Goal: Information Seeking & Learning: Learn about a topic

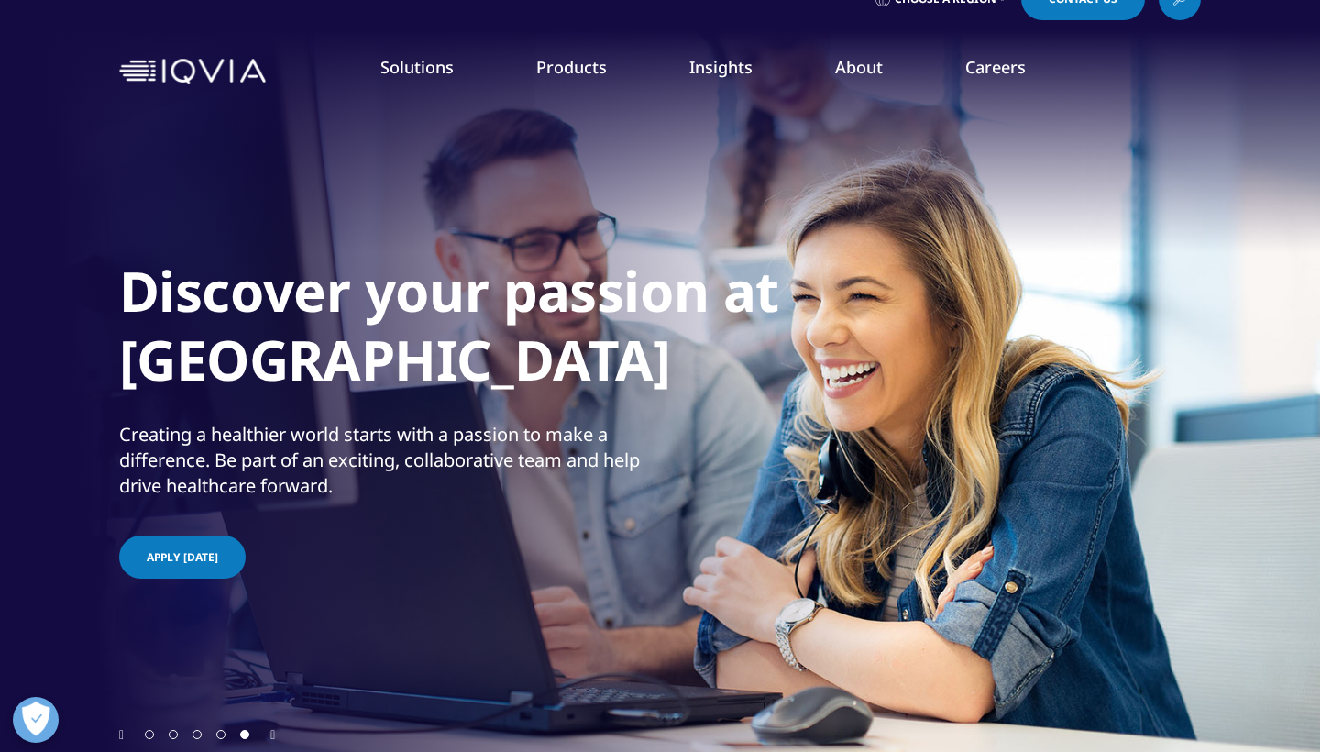
click at [547, 682] on div "Discover your passion at IQVIA Creating a healthier world starts with a passion…" at bounding box center [660, 414] width 1082 height 624
click at [536, 713] on div "Discover your passion at IQVIA Creating a healthier world starts with a passion…" at bounding box center [660, 414] width 1082 height 624
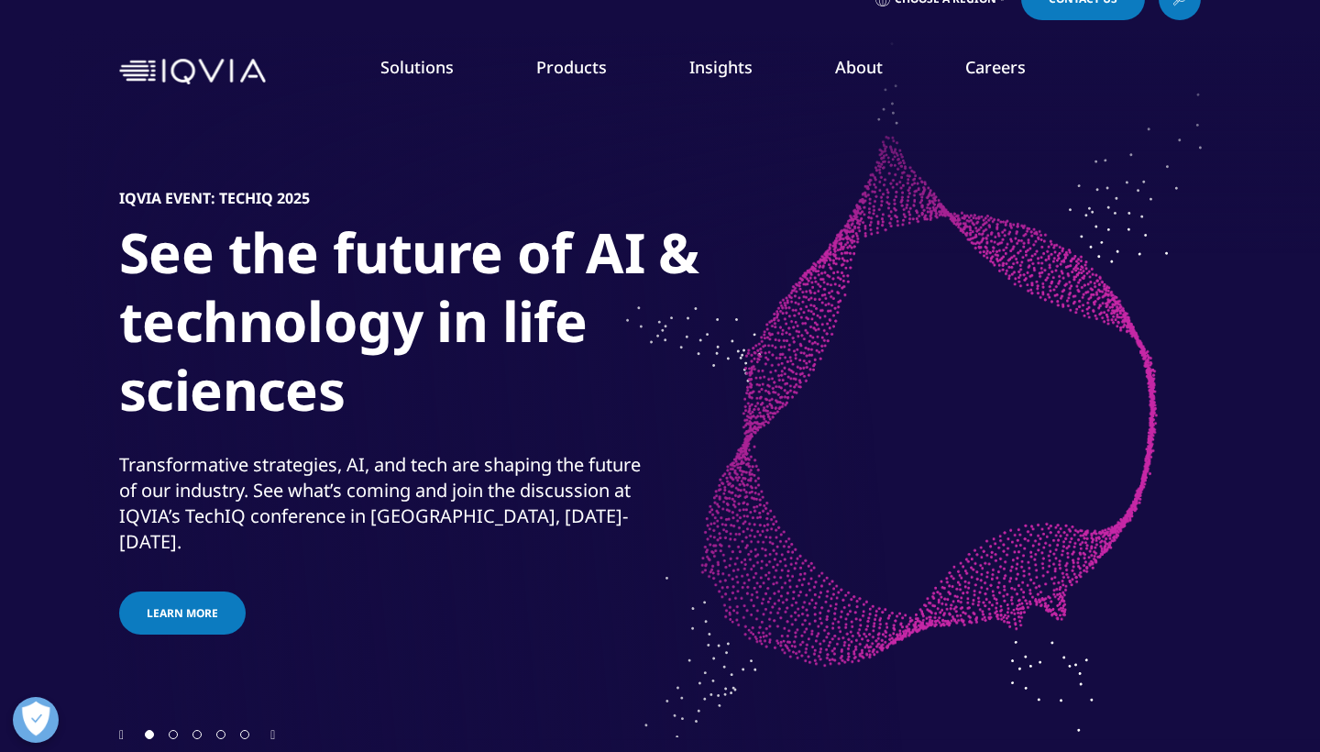
click at [308, 40] on nav "Solutions quick find a capability Clear Search Loading SOLUTIONS Research & Dev…" at bounding box center [737, 71] width 928 height 86
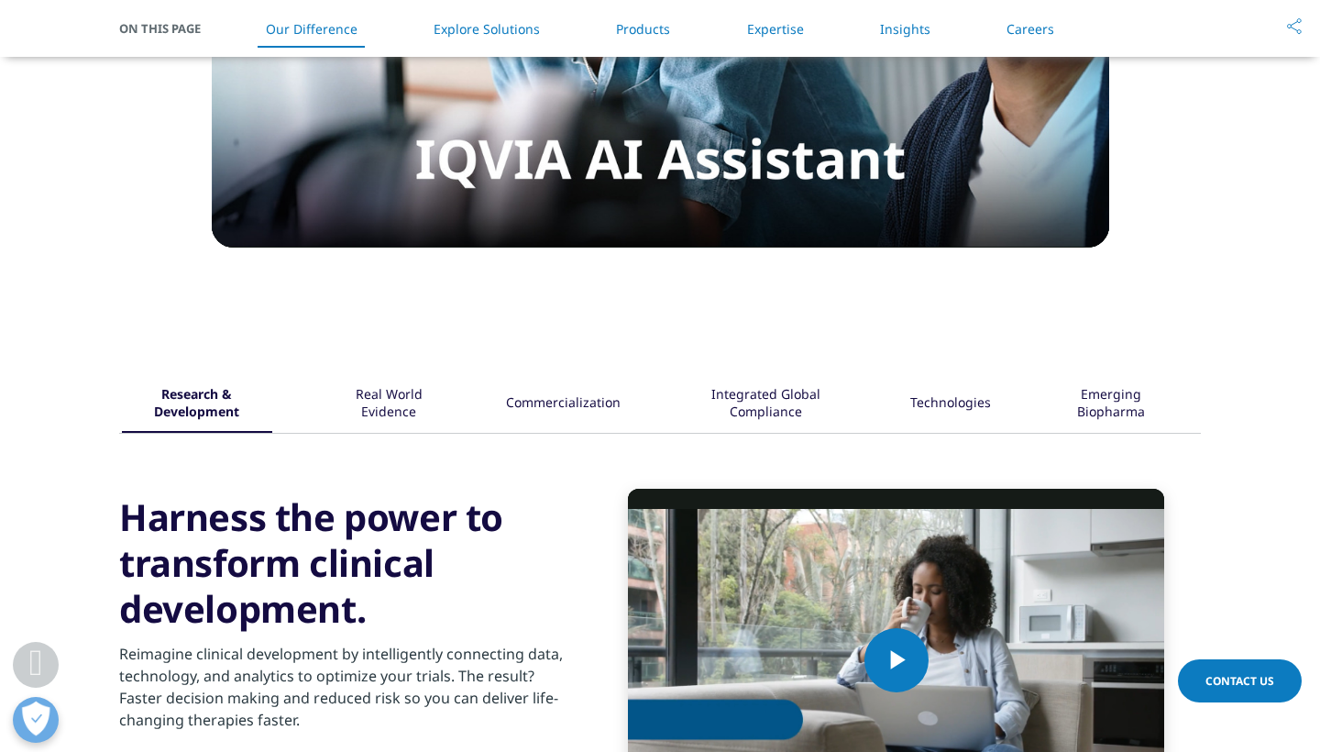
scroll to position [1988, 0]
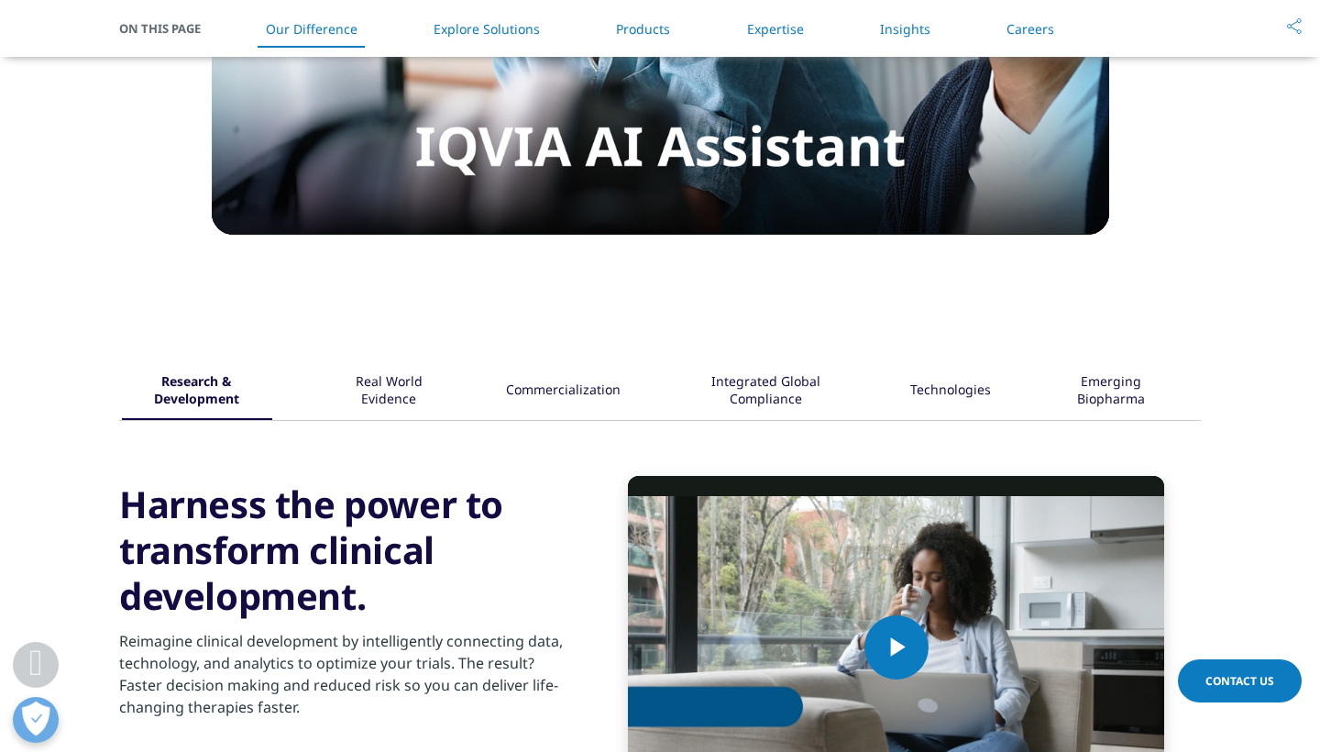
click at [762, 404] on div "Integrated Global Compliance" at bounding box center [766, 391] width 174 height 57
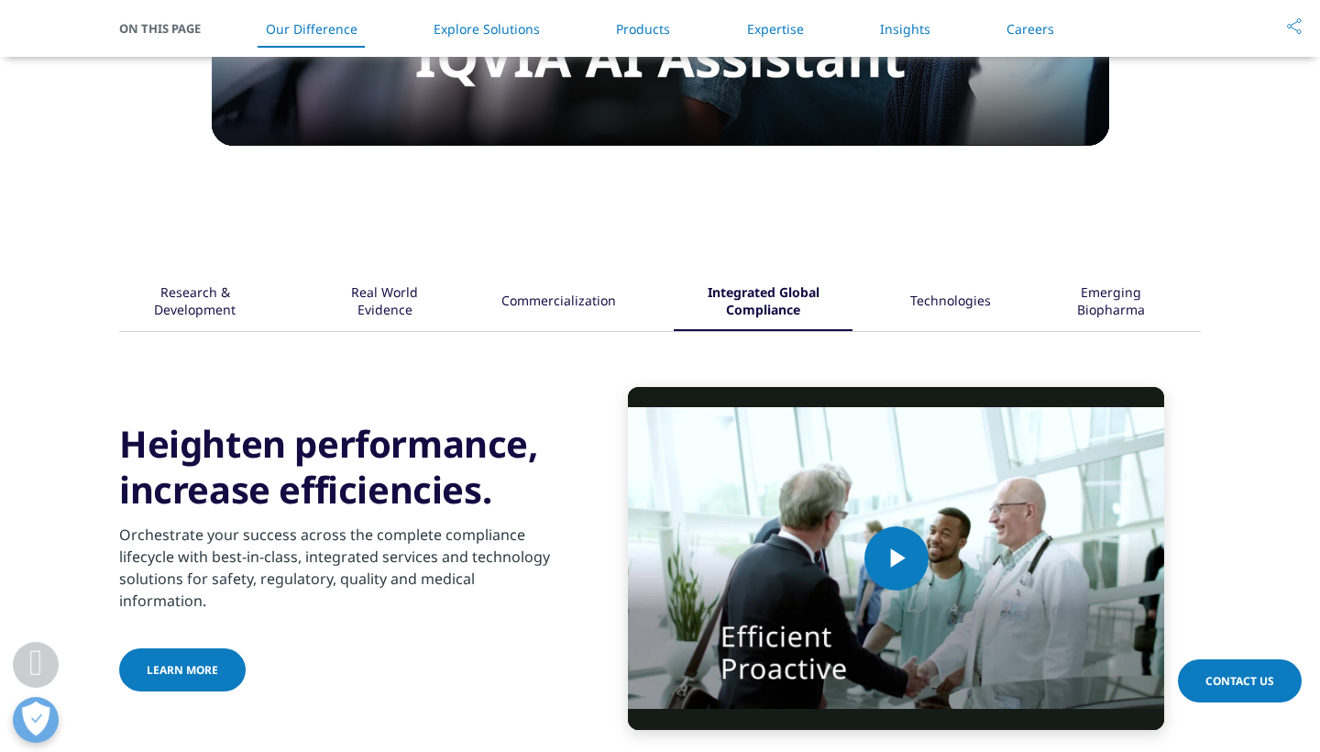
scroll to position [2104, 0]
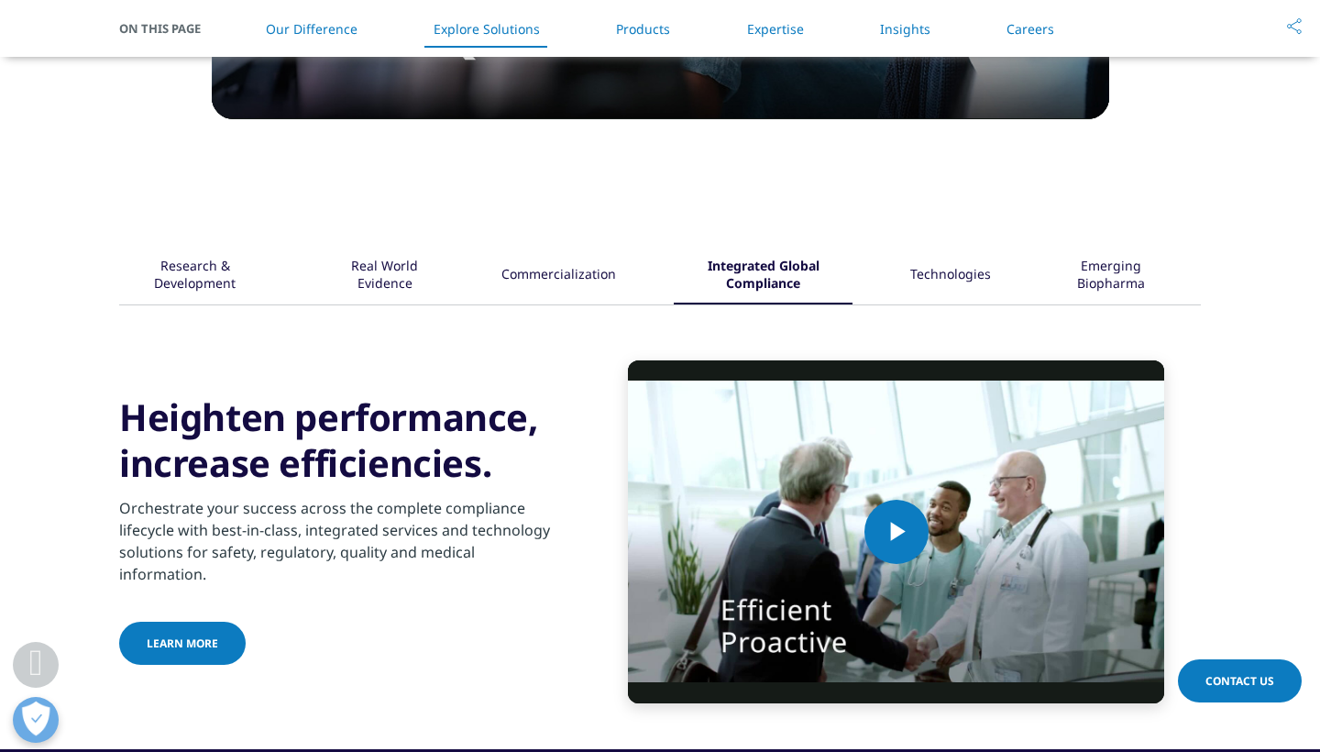
click at [606, 289] on div "Commercialization" at bounding box center [559, 276] width 115 height 57
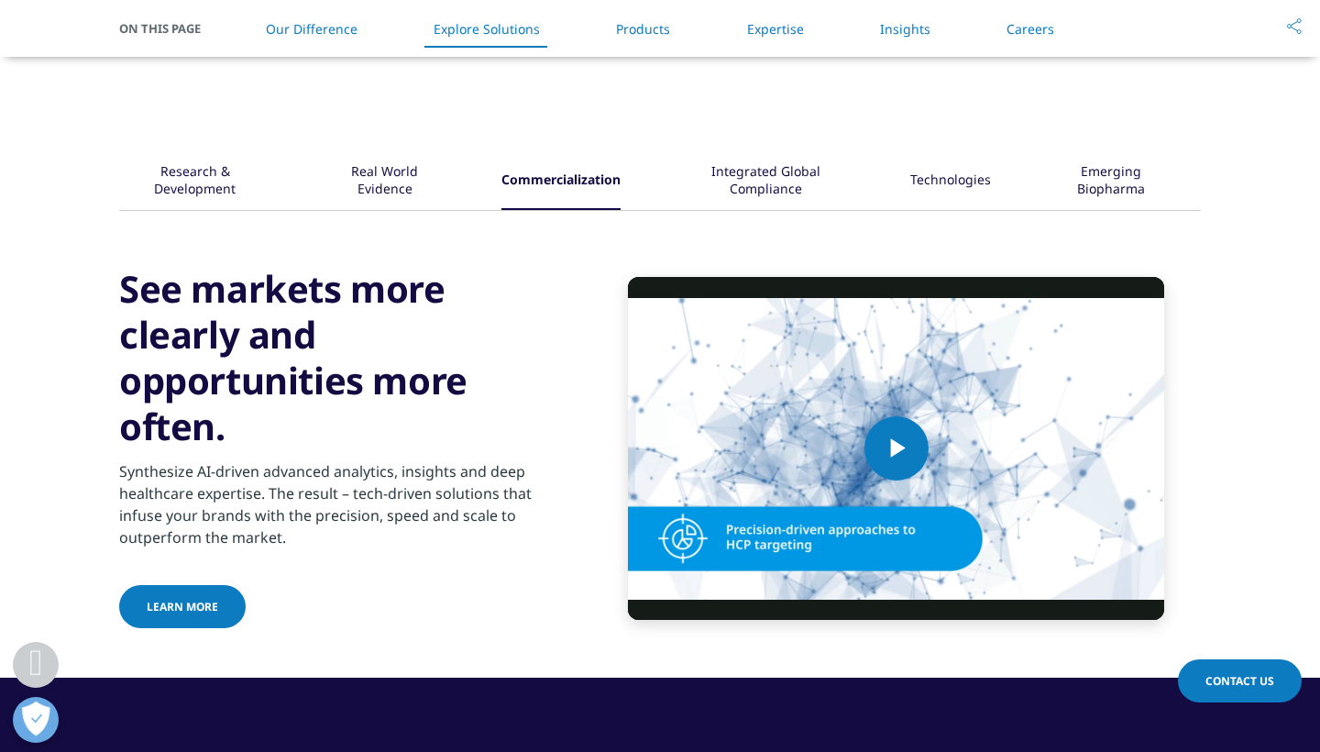
scroll to position [2258, 0]
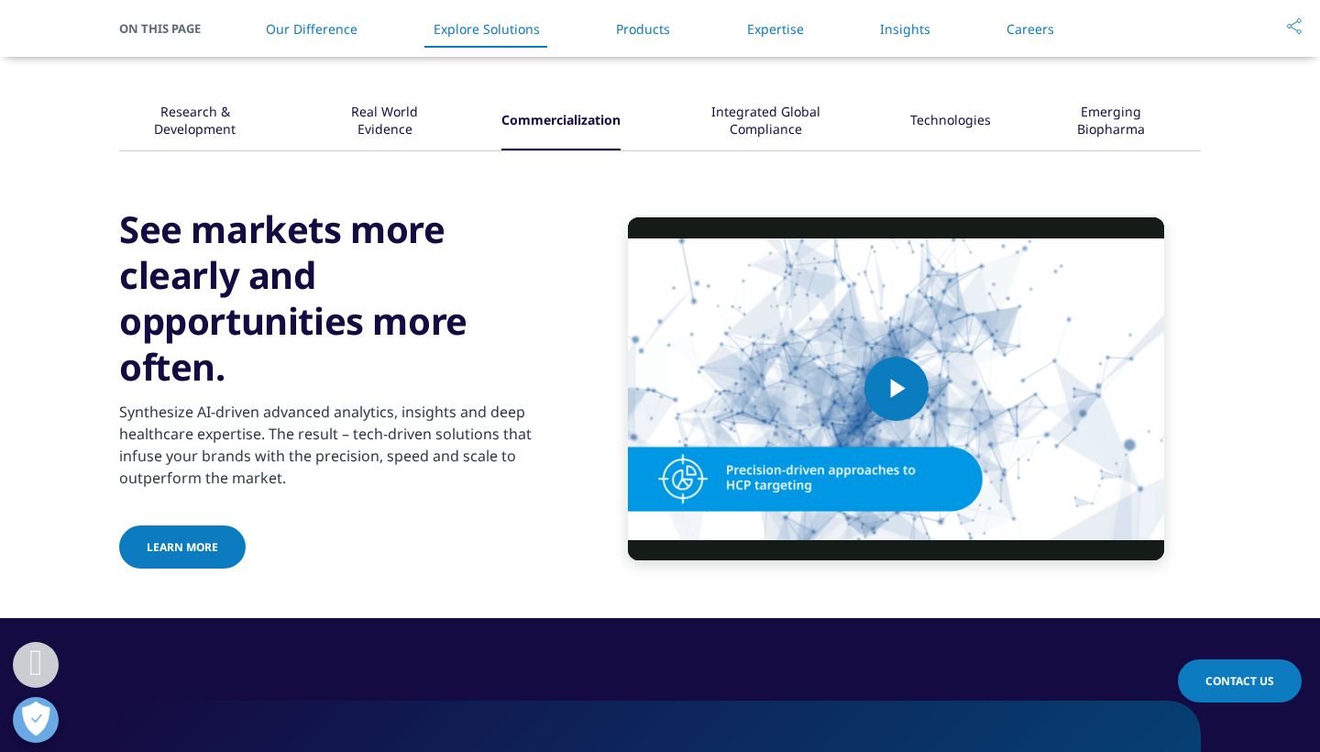
click at [416, 116] on div "Real World Evidence" at bounding box center [385, 122] width 118 height 57
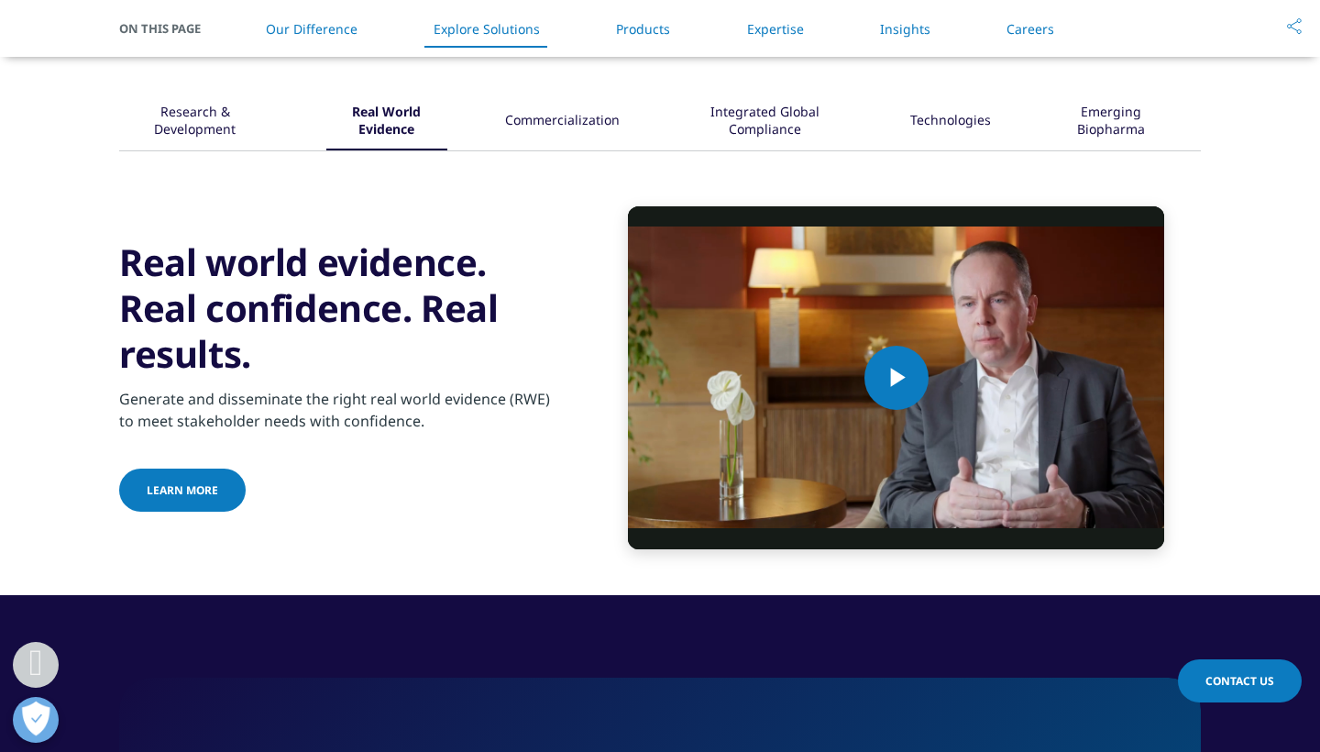
scroll to position [2266, 0]
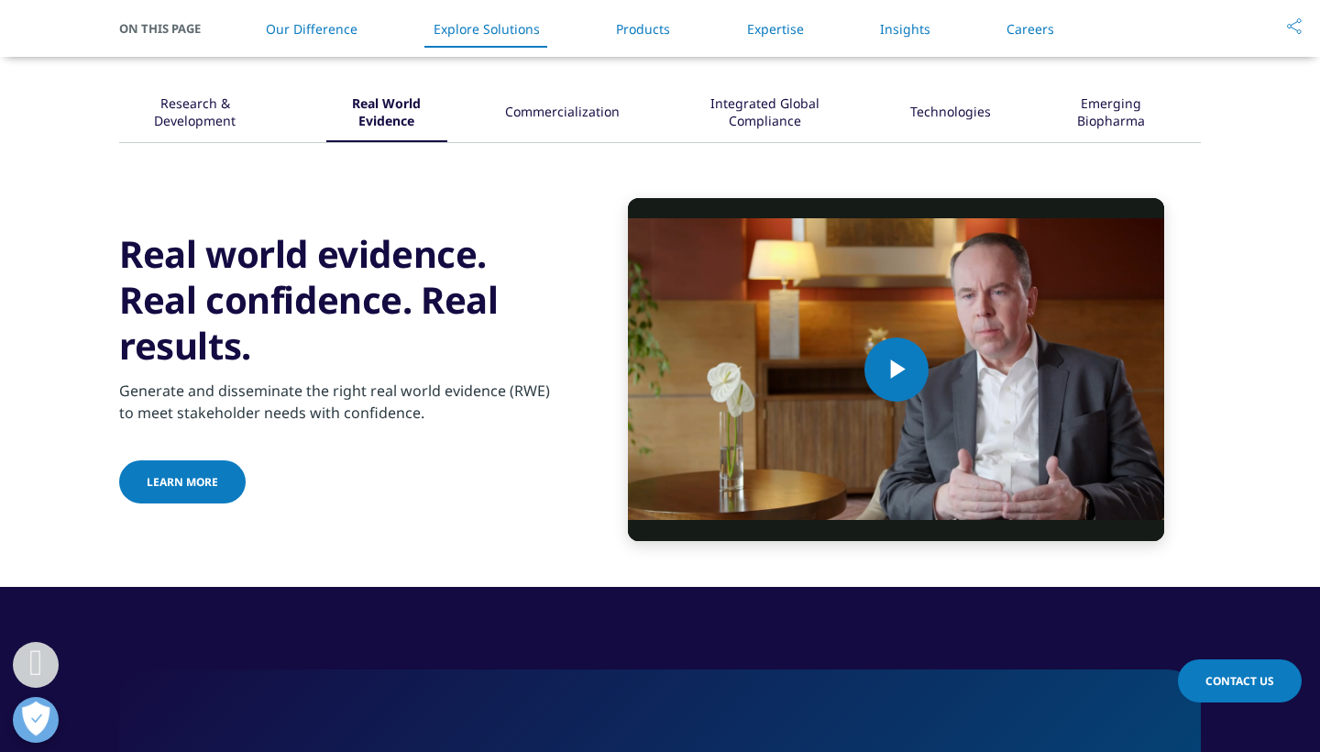
click at [948, 106] on div "Technologies" at bounding box center [951, 113] width 81 height 57
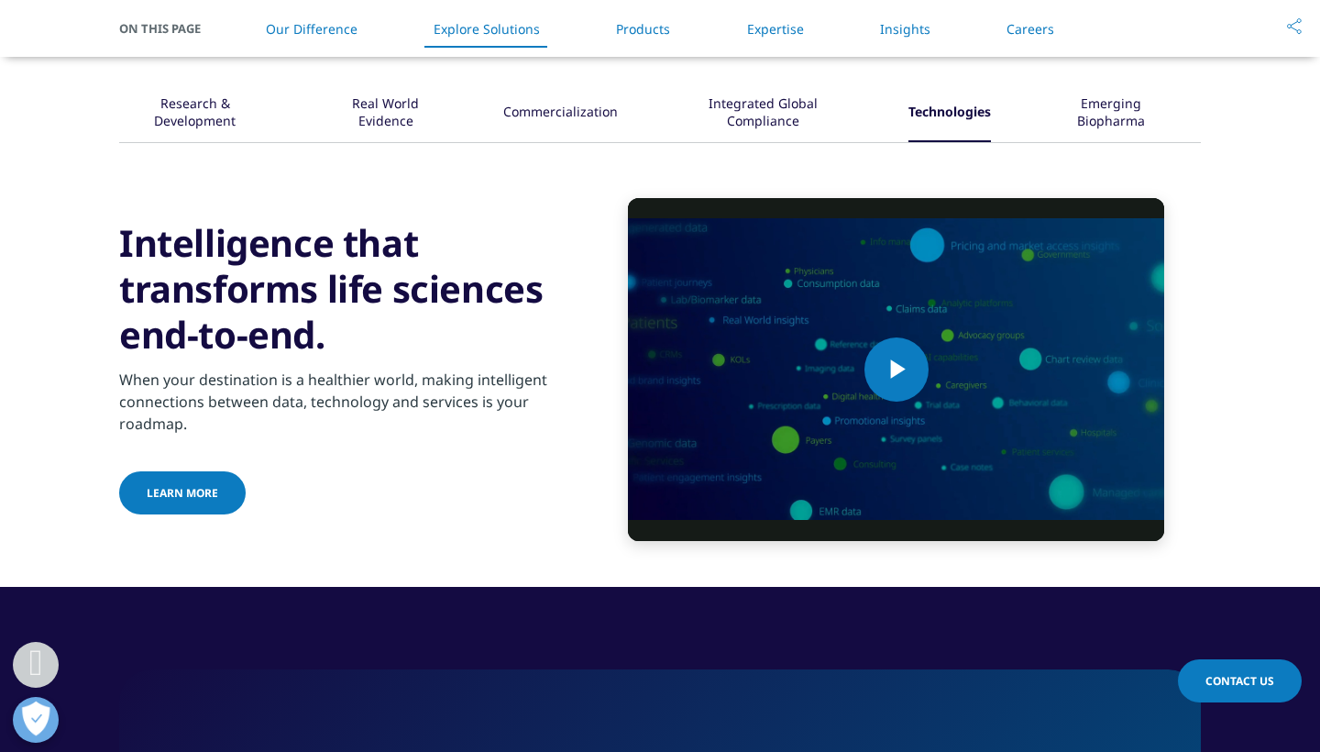
click at [1102, 106] on div "Emerging Biopharma" at bounding box center [1111, 113] width 125 height 57
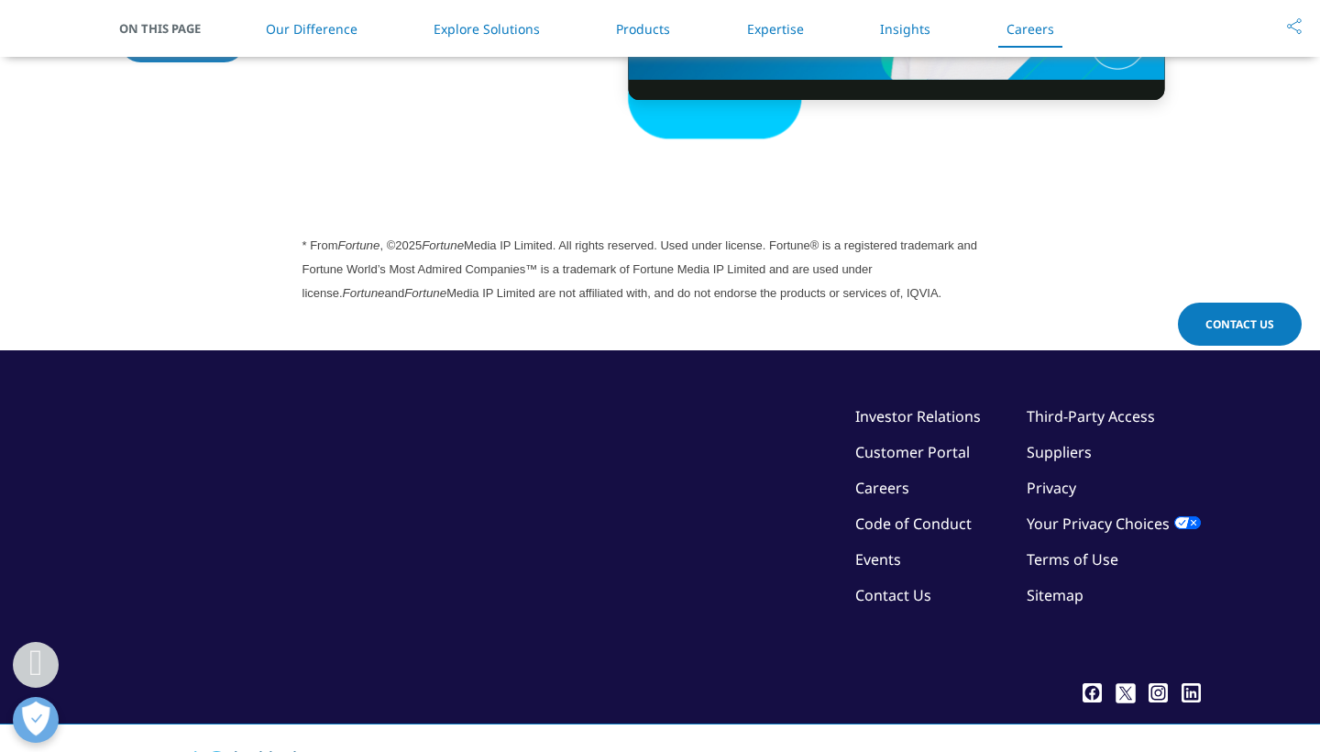
scroll to position [5048, 0]
